Goal: Task Accomplishment & Management: Manage account settings

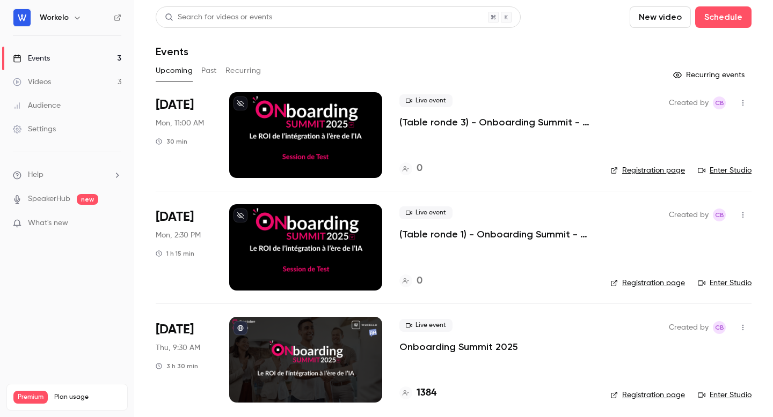
scroll to position [5, 0]
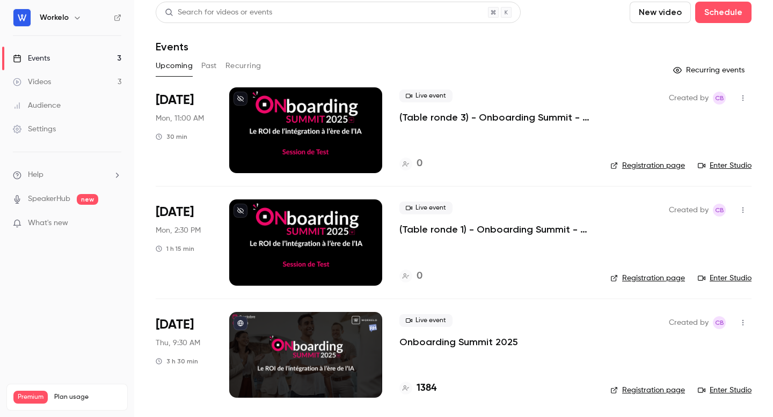
click at [473, 339] on p "Onboarding Summit 2025" at bounding box center [458, 342] width 119 height 13
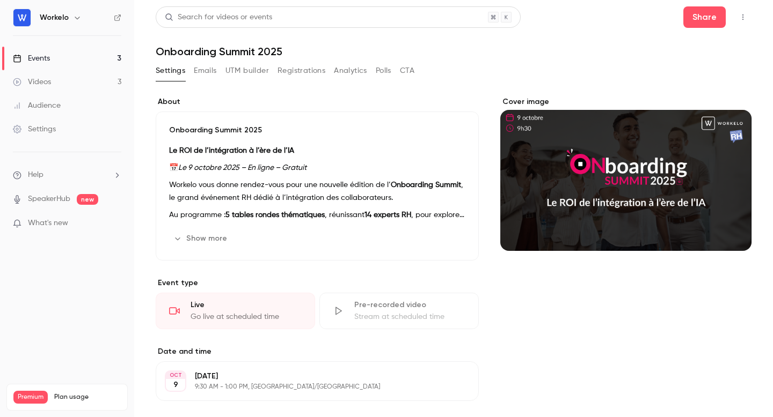
scroll to position [8, 0]
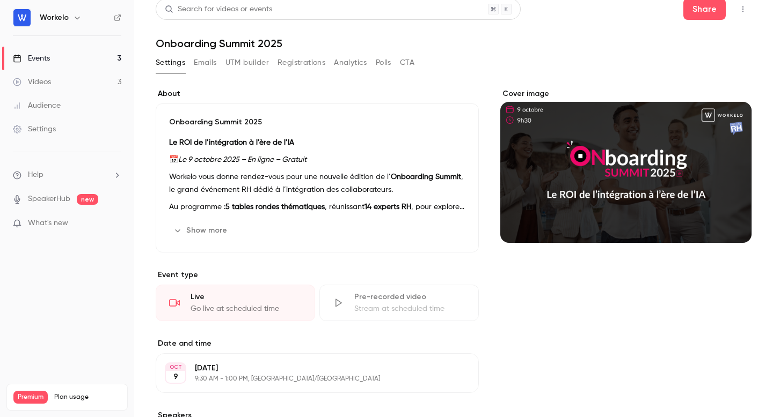
click at [744, 5] on icon "button" at bounding box center [742, 9] width 9 height 8
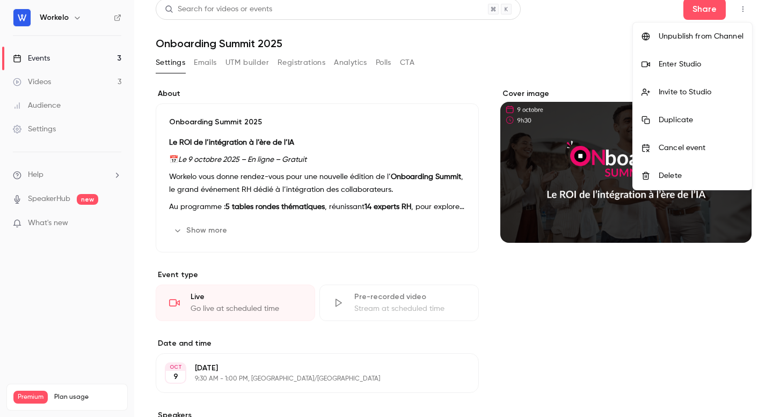
click at [708, 63] on div "Enter Studio" at bounding box center [700, 64] width 85 height 11
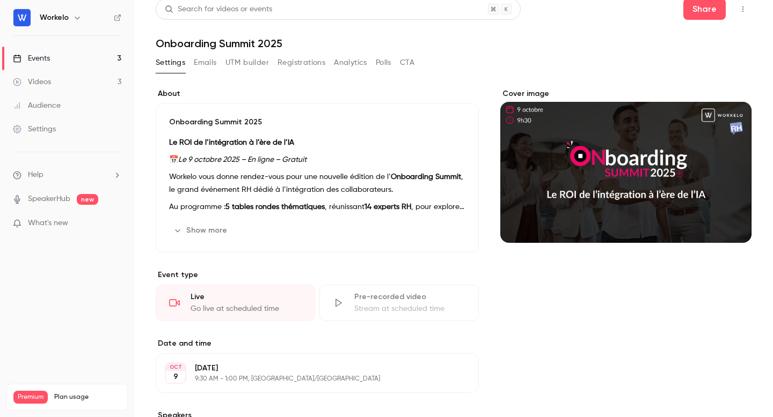
click at [38, 60] on div "Events" at bounding box center [31, 58] width 37 height 11
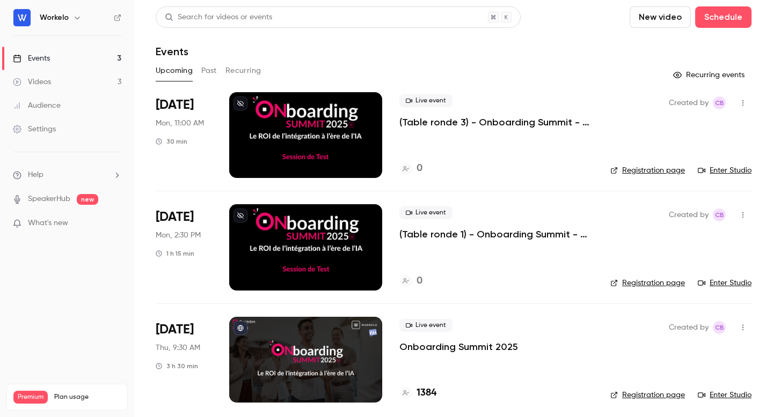
scroll to position [5, 0]
click at [304, 130] on div at bounding box center [305, 135] width 153 height 86
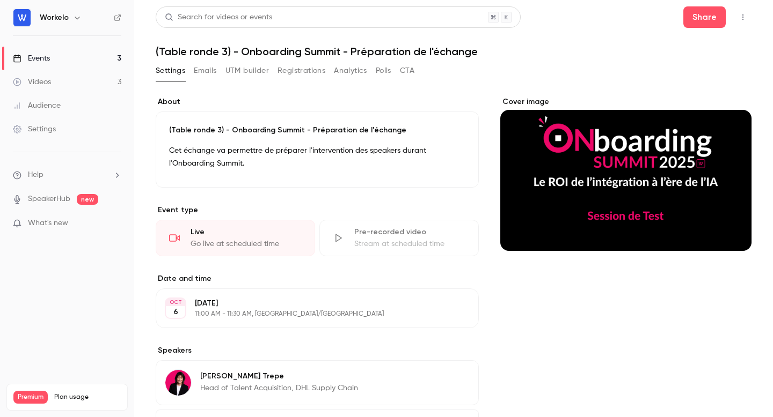
click at [746, 19] on icon "button" at bounding box center [742, 17] width 9 height 8
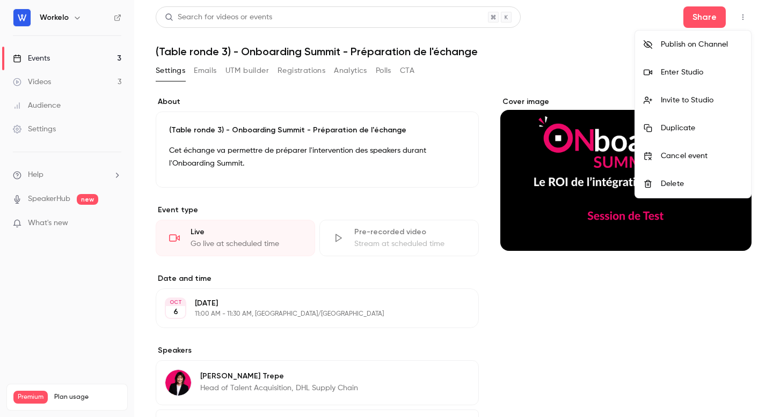
click at [680, 75] on div "Enter Studio" at bounding box center [702, 72] width 82 height 11
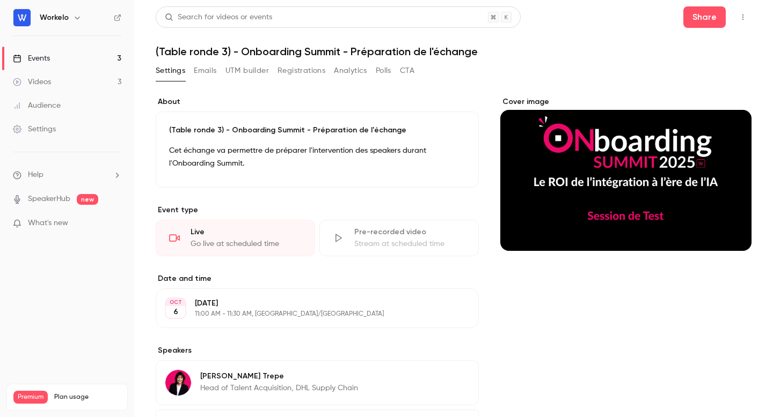
scroll to position [36, 0]
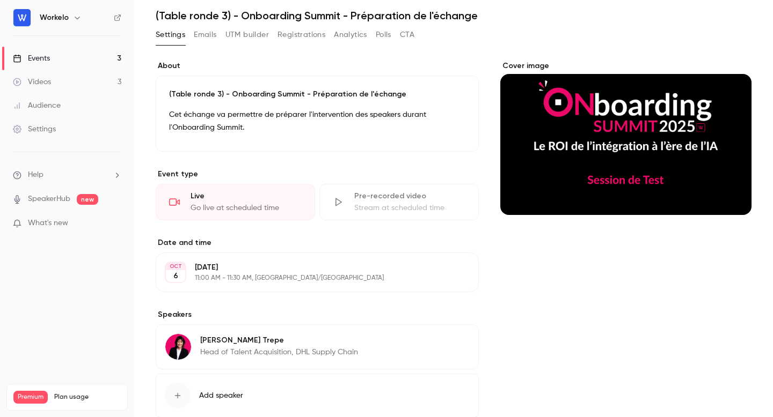
click at [265, 273] on div "[DATE] 11:00 AM - 11:30 AM, [GEOGRAPHIC_DATA]/[GEOGRAPHIC_DATA]" at bounding box center [308, 272] width 227 height 20
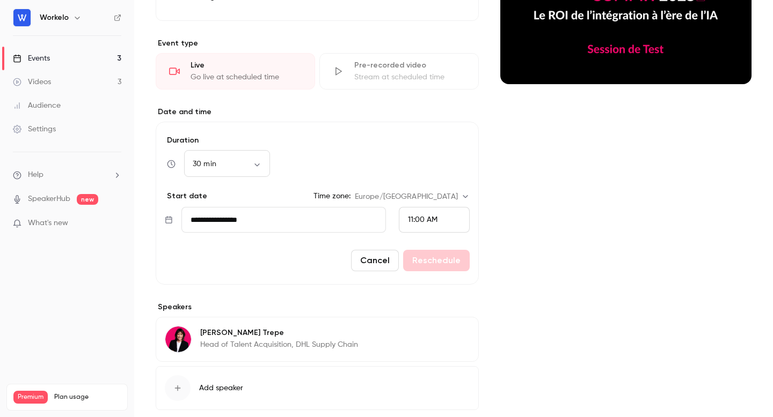
scroll to position [172, 0]
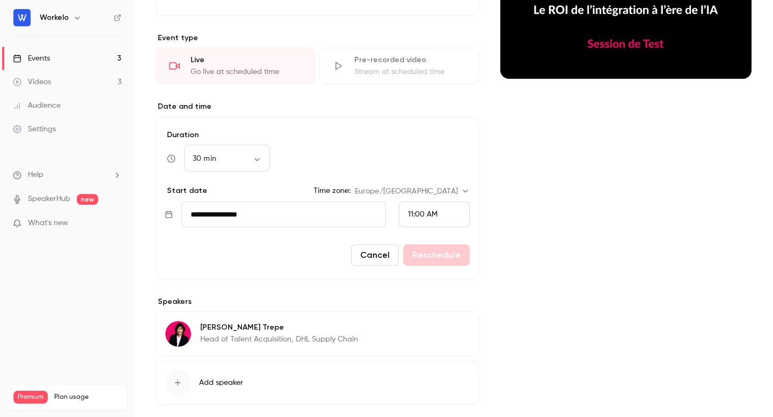
click at [417, 215] on span "11:00 AM" at bounding box center [423, 215] width 30 height 8
click at [420, 106] on span "4:00 PM" at bounding box center [422, 109] width 28 height 8
click at [435, 255] on button "Reschedule" at bounding box center [436, 255] width 67 height 21
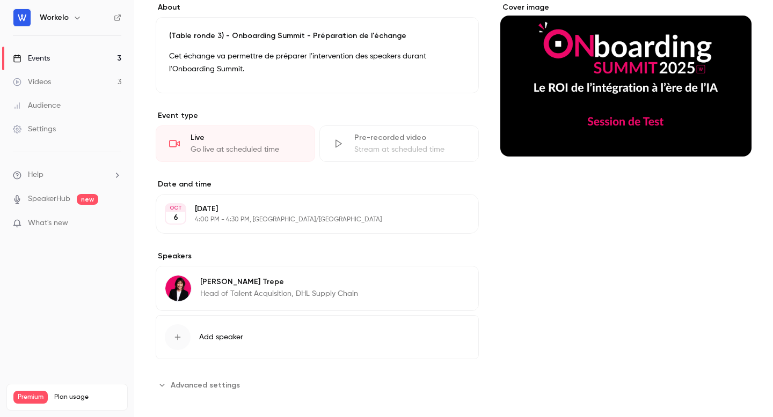
scroll to position [0, 0]
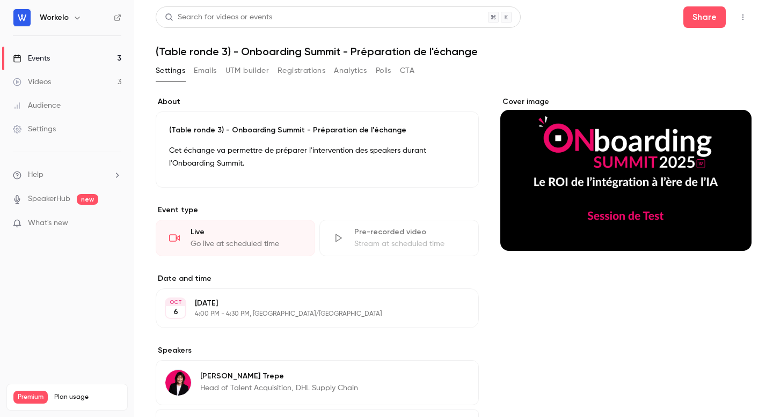
click at [70, 56] on link "Events 3" at bounding box center [67, 59] width 134 height 24
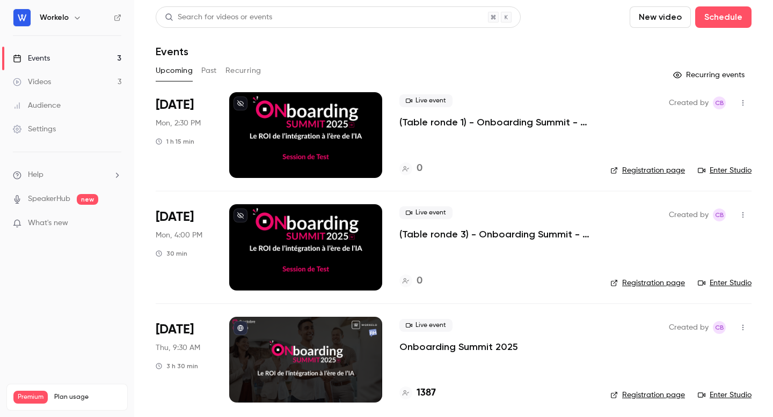
scroll to position [5, 0]
